Goal: Task Accomplishment & Management: Manage account settings

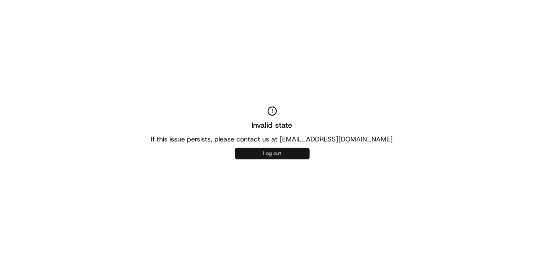
click at [280, 153] on button "Log out" at bounding box center [272, 154] width 75 height 12
